Goal: Information Seeking & Learning: Learn about a topic

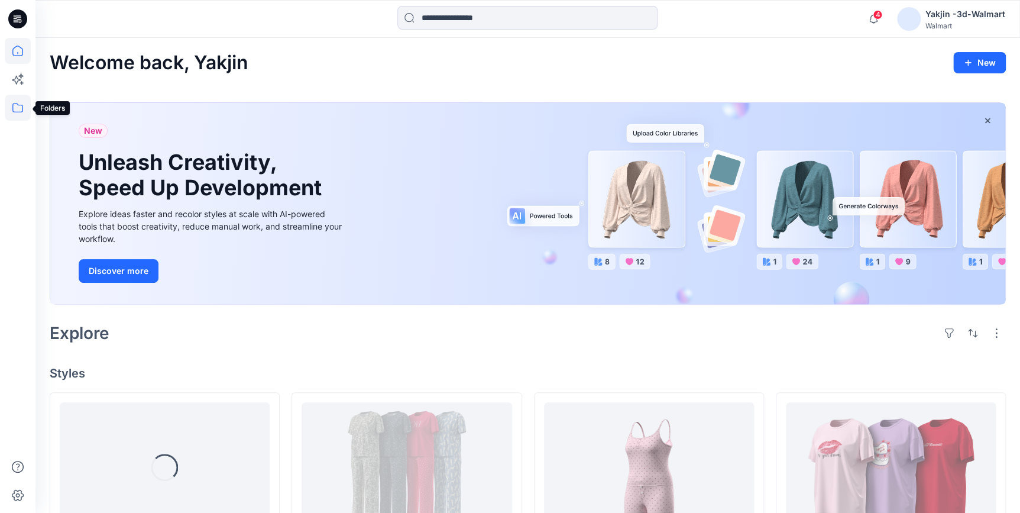
click at [12, 108] on icon at bounding box center [18, 108] width 26 height 26
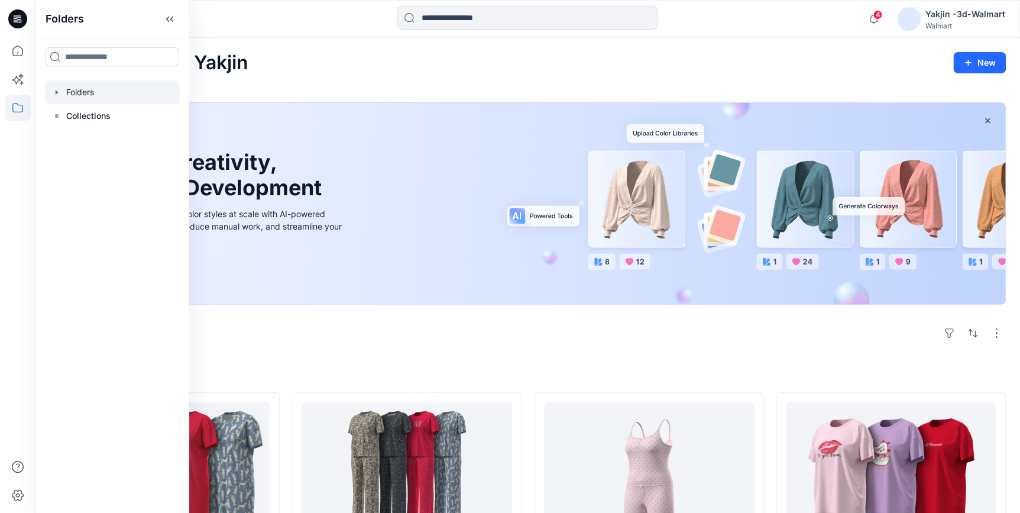
click at [85, 99] on div at bounding box center [112, 92] width 135 height 24
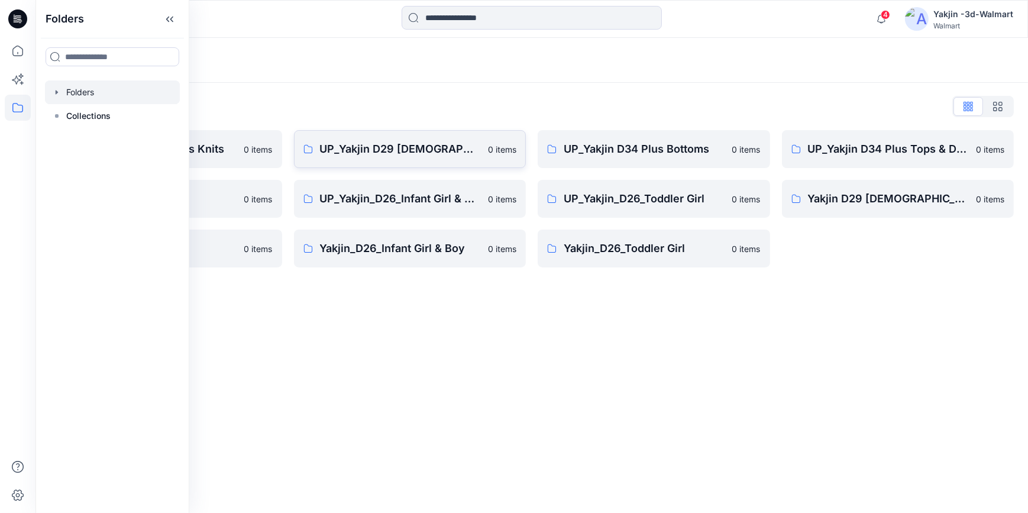
click at [385, 135] on link "UP_Yakjin D29 [DEMOGRAPHIC_DATA] Sleep 0 items" at bounding box center [410, 149] width 232 height 38
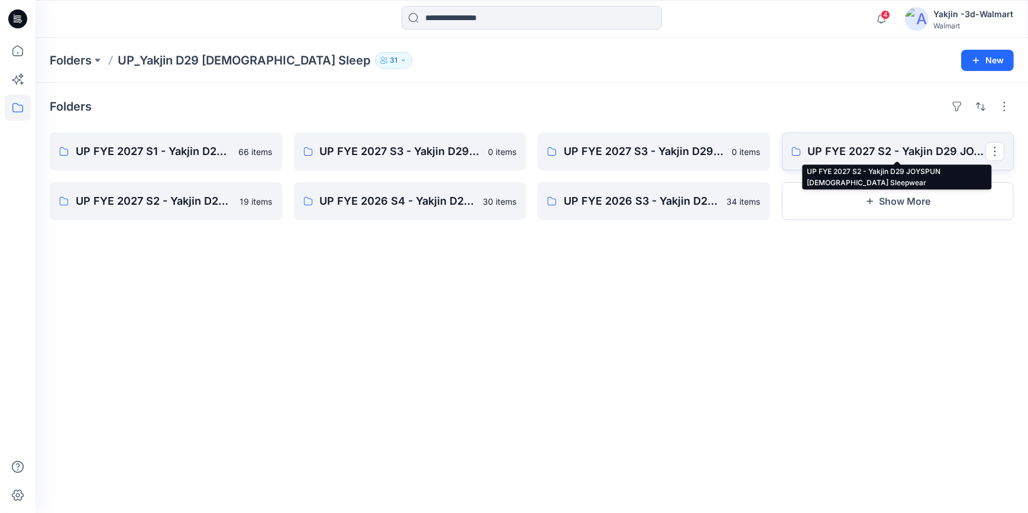
click at [870, 144] on p "UP FYE 2027 S2 - Yakjin D29 JOYSPUN [DEMOGRAPHIC_DATA] Sleepwear" at bounding box center [897, 151] width 178 height 17
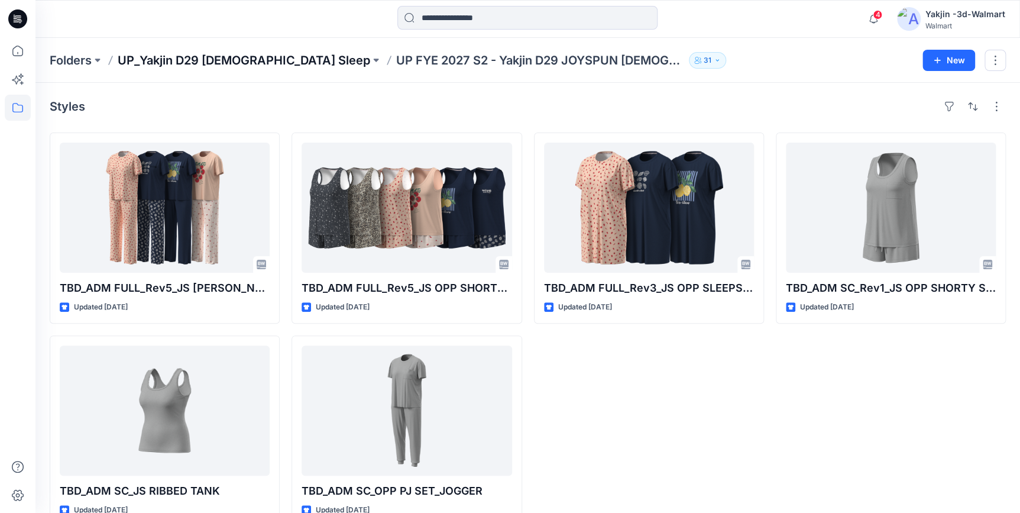
click at [254, 62] on p "UP_Yakjin D29 [DEMOGRAPHIC_DATA] Sleep" at bounding box center [244, 60] width 252 height 17
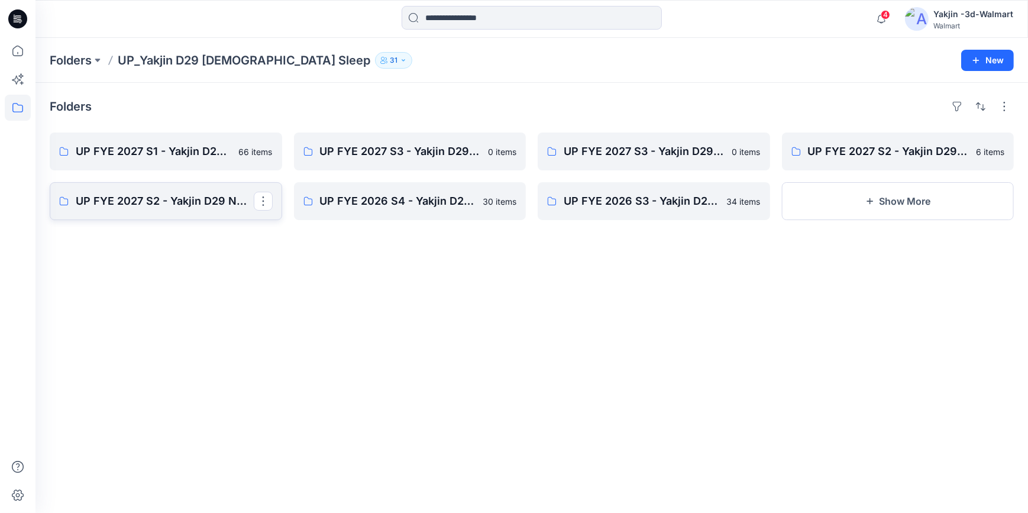
click at [156, 204] on p "UP FYE 2027 S2 - Yakjin D29 NOBO [DEMOGRAPHIC_DATA] Sleepwear" at bounding box center [165, 201] width 178 height 17
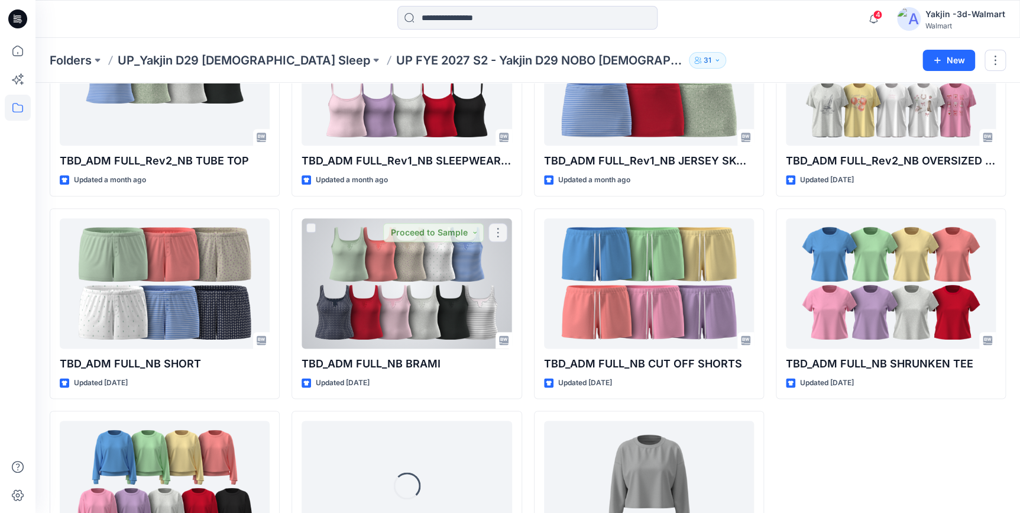
scroll to position [594, 0]
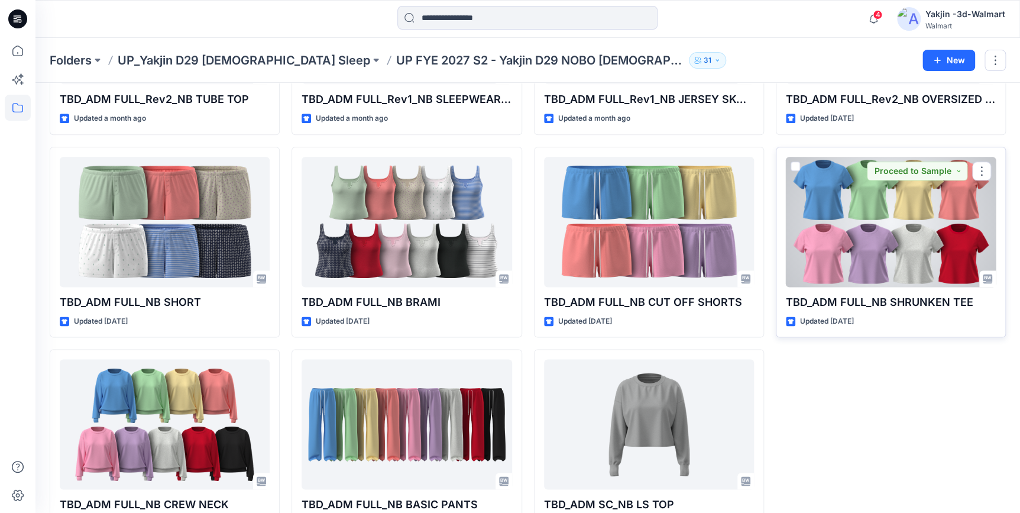
click at [889, 247] on div at bounding box center [891, 222] width 210 height 130
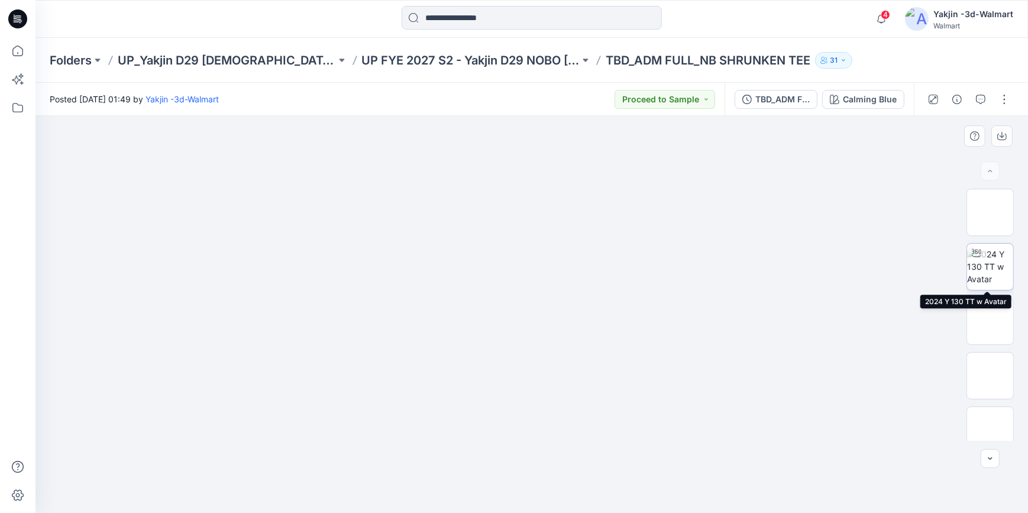
click at [981, 277] on img at bounding box center [990, 266] width 46 height 37
drag, startPoint x: 670, startPoint y: 481, endPoint x: 446, endPoint y: 481, distance: 224.7
click at [446, 481] on icon at bounding box center [533, 477] width 358 height 44
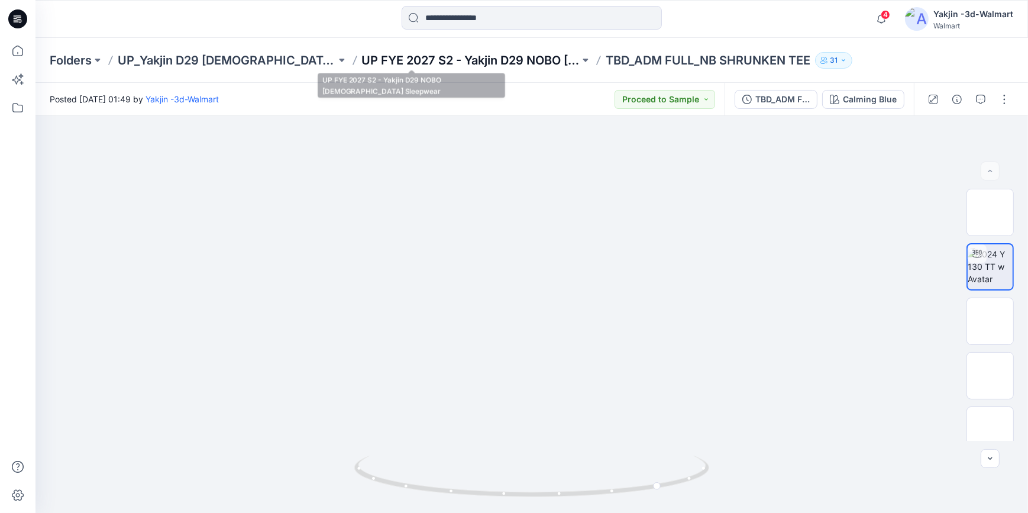
click at [445, 60] on p "UP FYE 2027 S2 - Yakjin D29 NOBO [DEMOGRAPHIC_DATA] Sleepwear" at bounding box center [471, 60] width 218 height 17
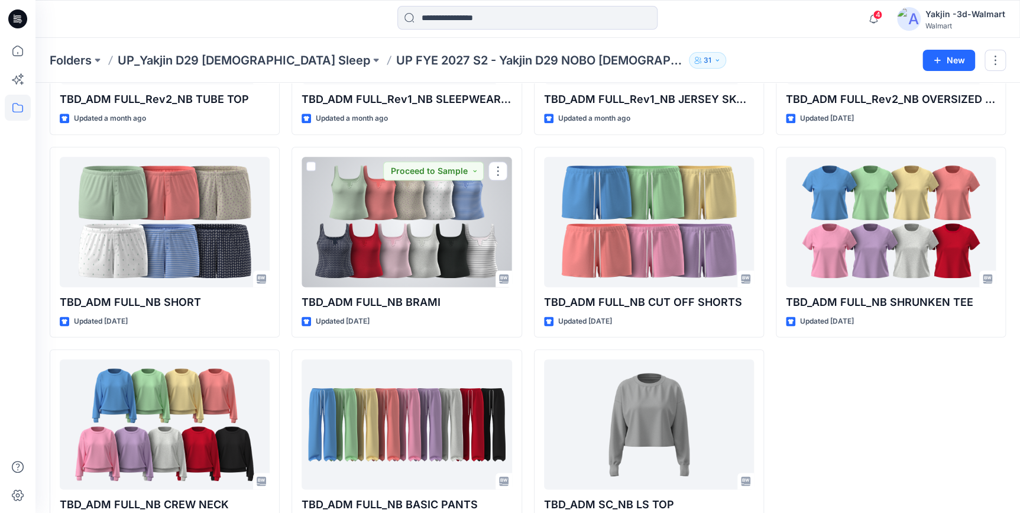
scroll to position [633, 0]
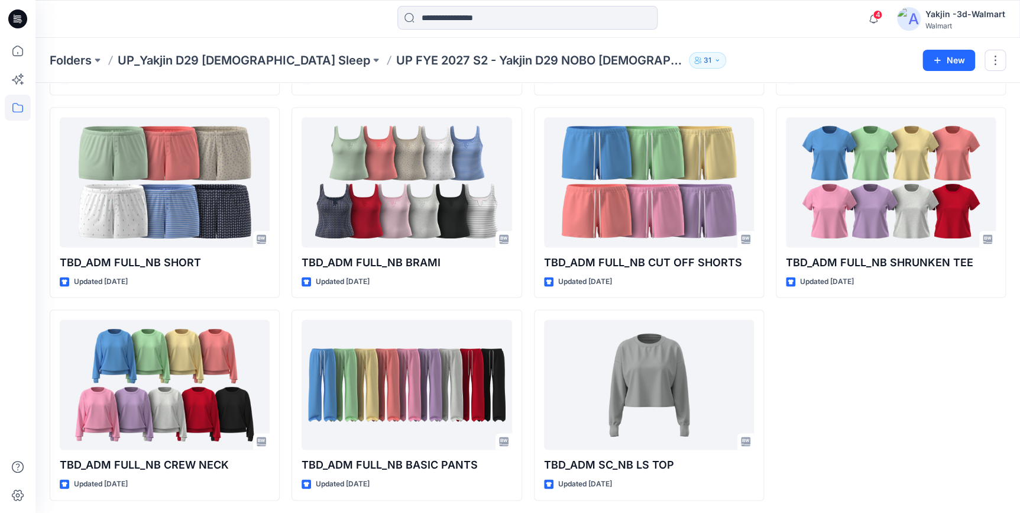
drag, startPoint x: 970, startPoint y: 409, endPoint x: 1027, endPoint y: 409, distance: 57.3
click at [970, 409] on div "TBD_ADM FULL_Rev3_NB SLIP Updated [DATE] TBD_ADM FULL_NB [PERSON_NAME] OPT2 Upd…" at bounding box center [891, -1] width 230 height 1001
